Goal: Information Seeking & Learning: Learn about a topic

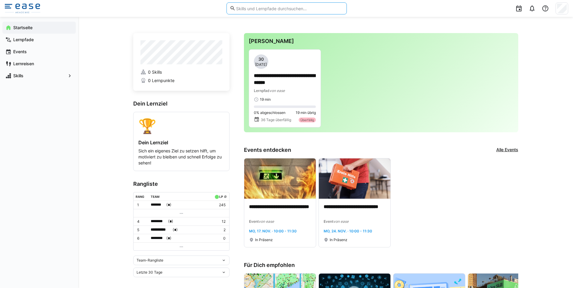
click at [250, 10] on input "text" at bounding box center [290, 8] width 108 height 5
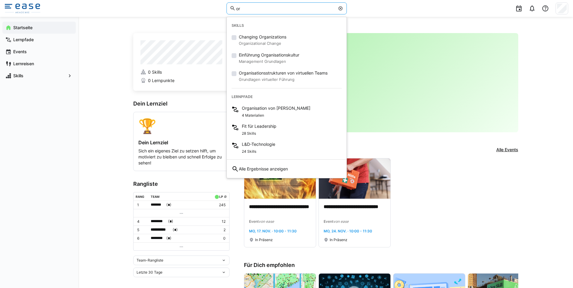
type input "o"
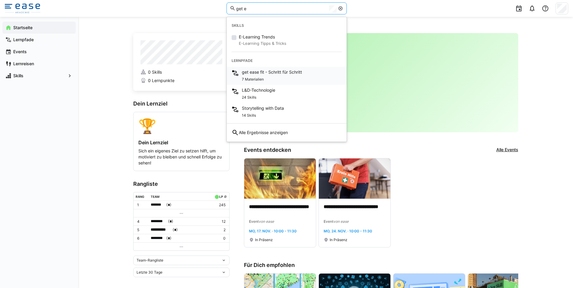
type input "get e"
click at [271, 72] on span "get ease fit - Schritt für Schritt" at bounding box center [272, 72] width 60 height 6
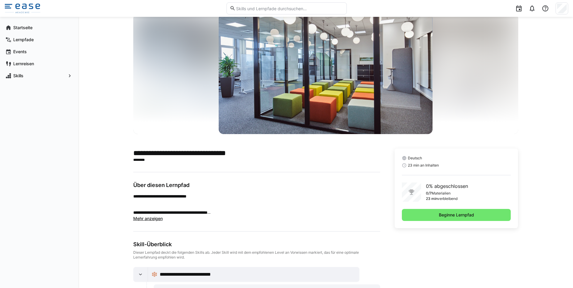
scroll to position [22, 0]
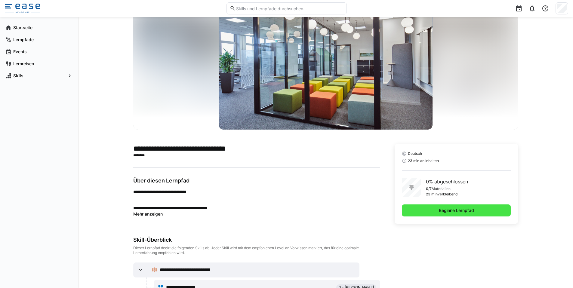
click at [484, 211] on span "Beginne Lernpfad" at bounding box center [456, 211] width 109 height 12
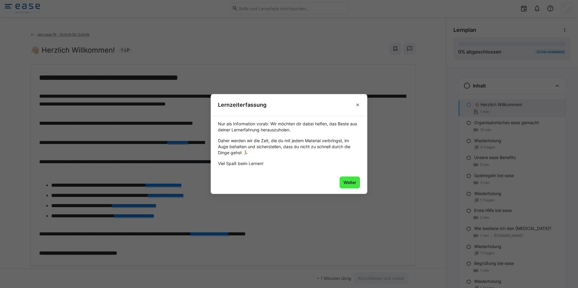
click at [346, 181] on span "Weiter" at bounding box center [349, 183] width 14 height 6
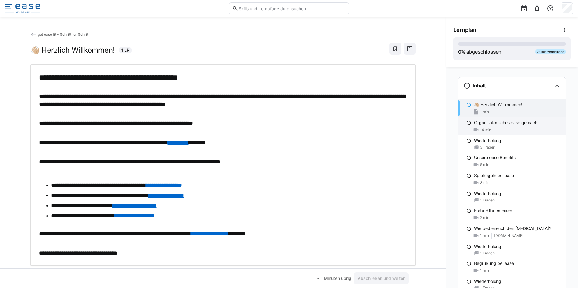
click at [480, 121] on p "Organisatorisches ease gemacht" at bounding box center [506, 123] width 65 height 6
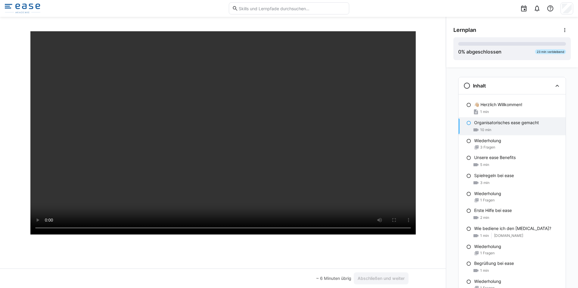
scroll to position [47, 0]
